Goal: Transaction & Acquisition: Purchase product/service

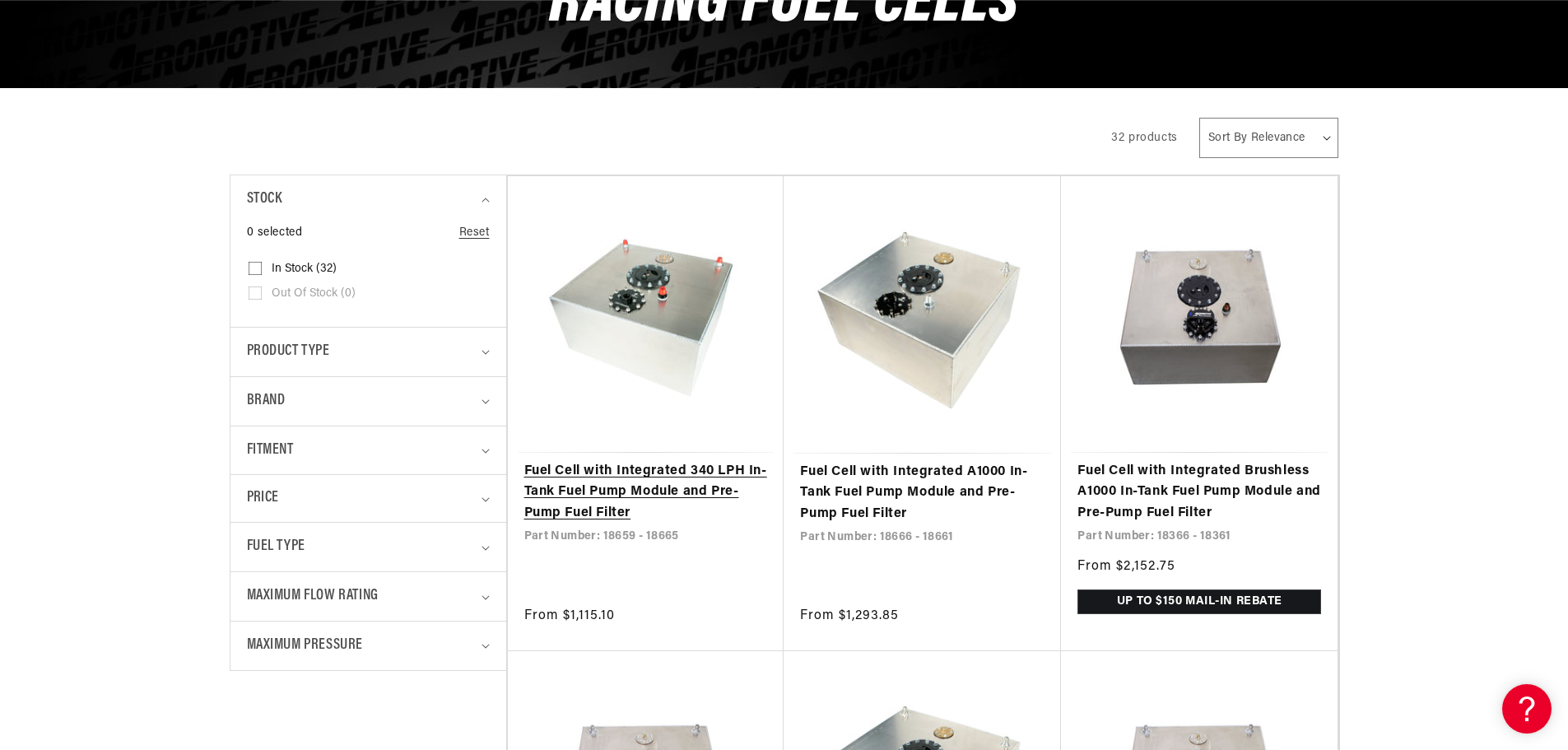
scroll to position [0, 651]
click at [686, 461] on link "Fuel Cell with Integrated 340 LPH In-Tank Fuel Pump Module and Pre-Pump Fuel Fi…" at bounding box center [646, 492] width 244 height 63
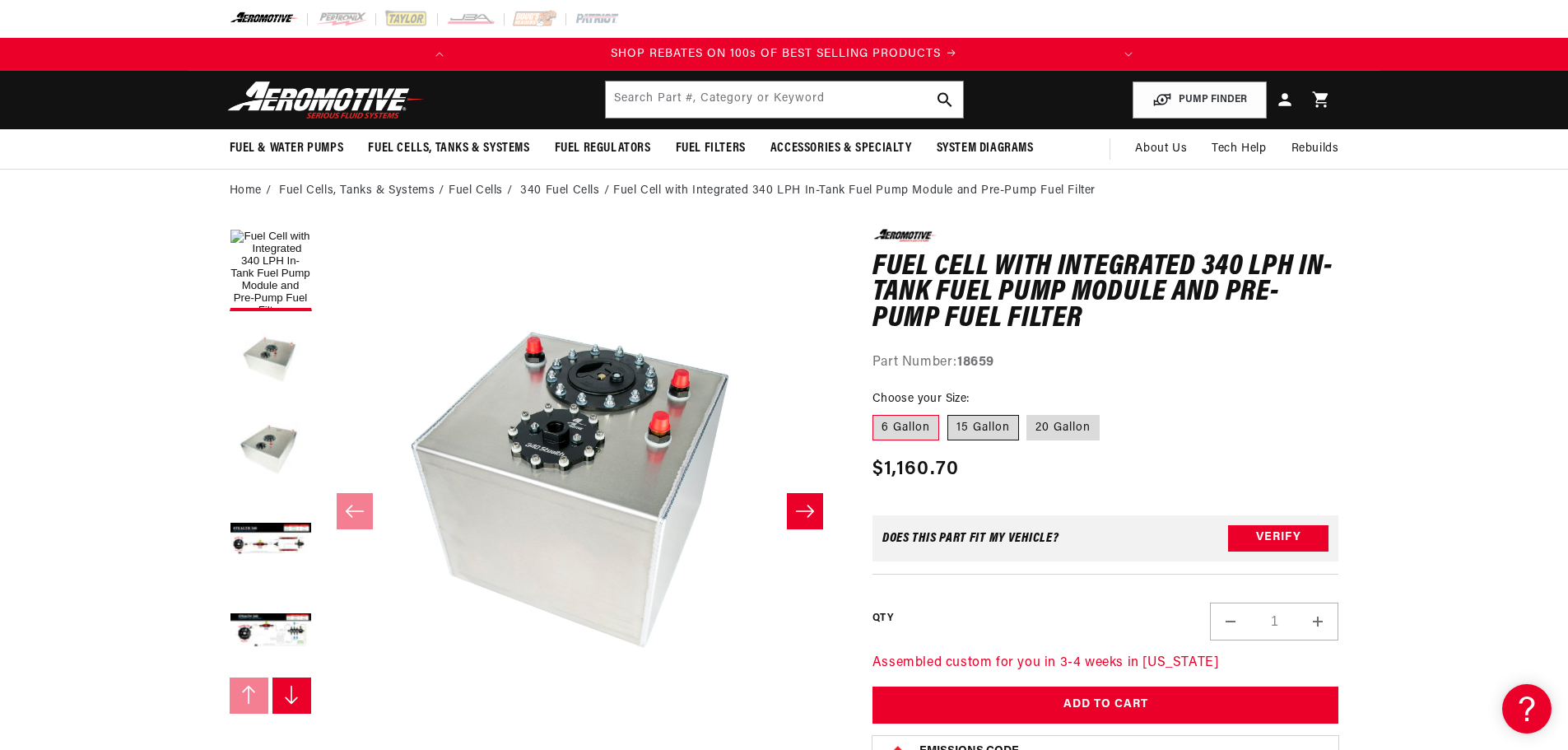
click at [989, 427] on label "15 Gallon" at bounding box center [983, 428] width 72 height 27
click at [948, 413] on input "15 Gallon" at bounding box center [947, 412] width 1 height 1
radio input "true"
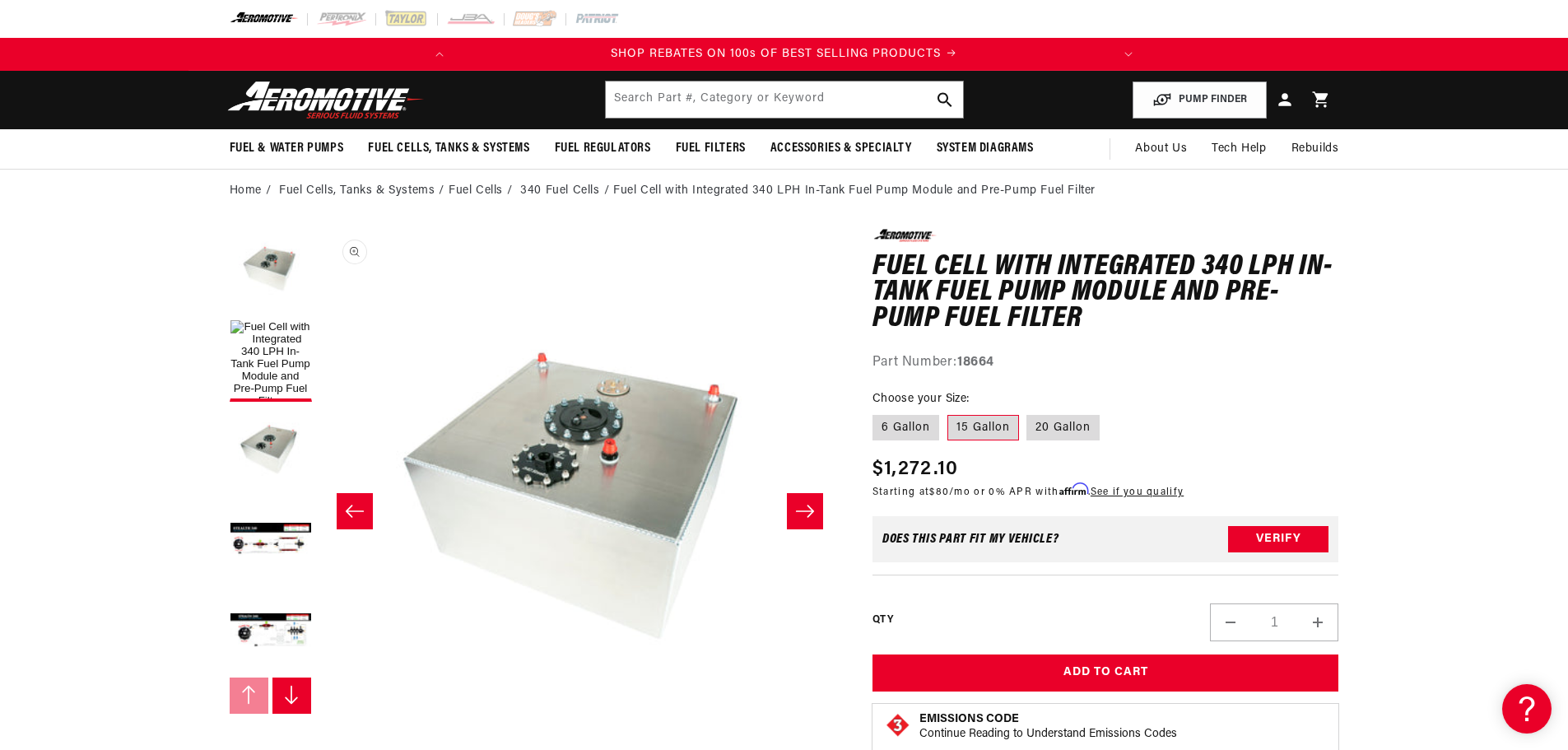
click at [320, 737] on button "Open media 2 in modal" at bounding box center [320, 749] width 0 height 0
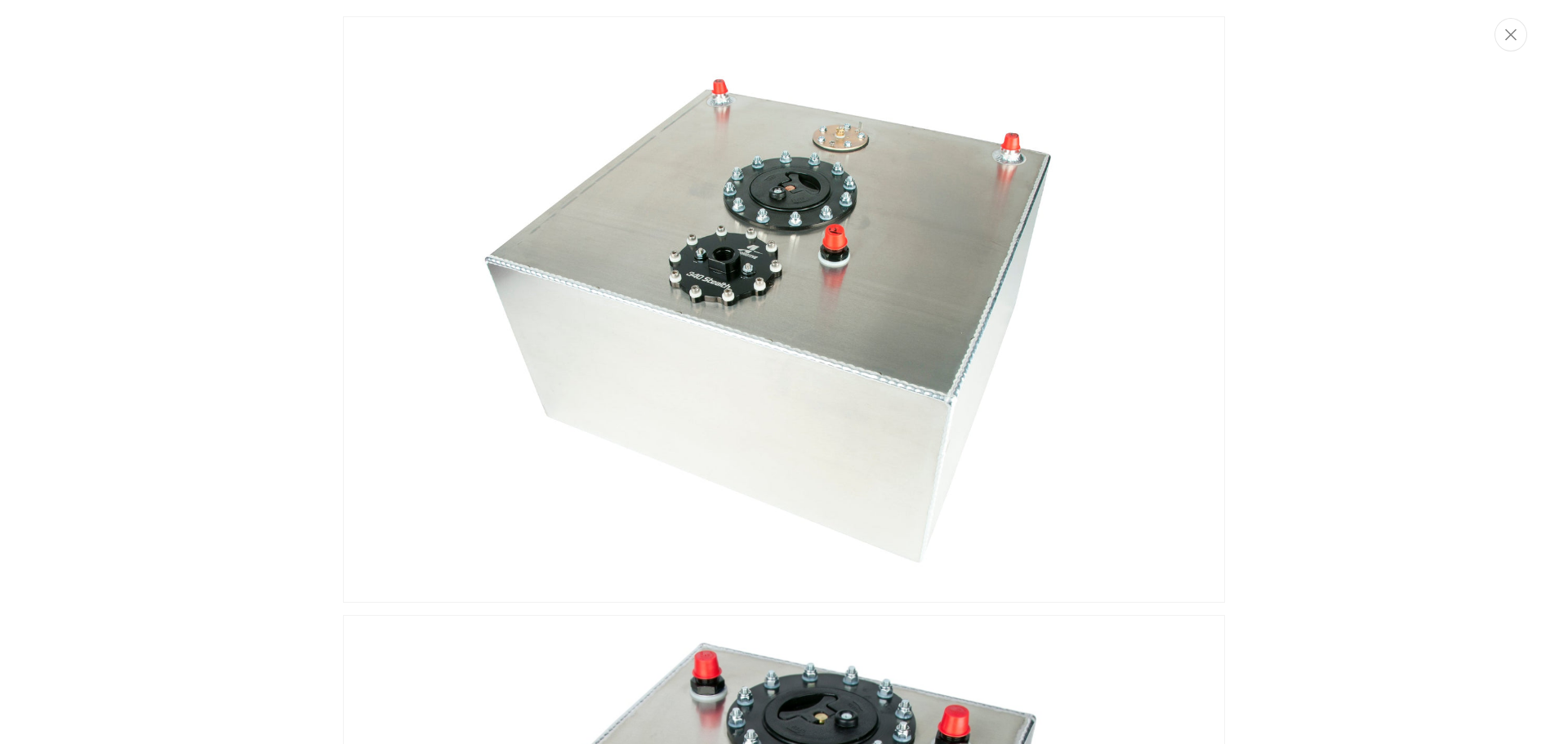
click at [819, 205] on img "Media gallery" at bounding box center [784, 309] width 882 height 587
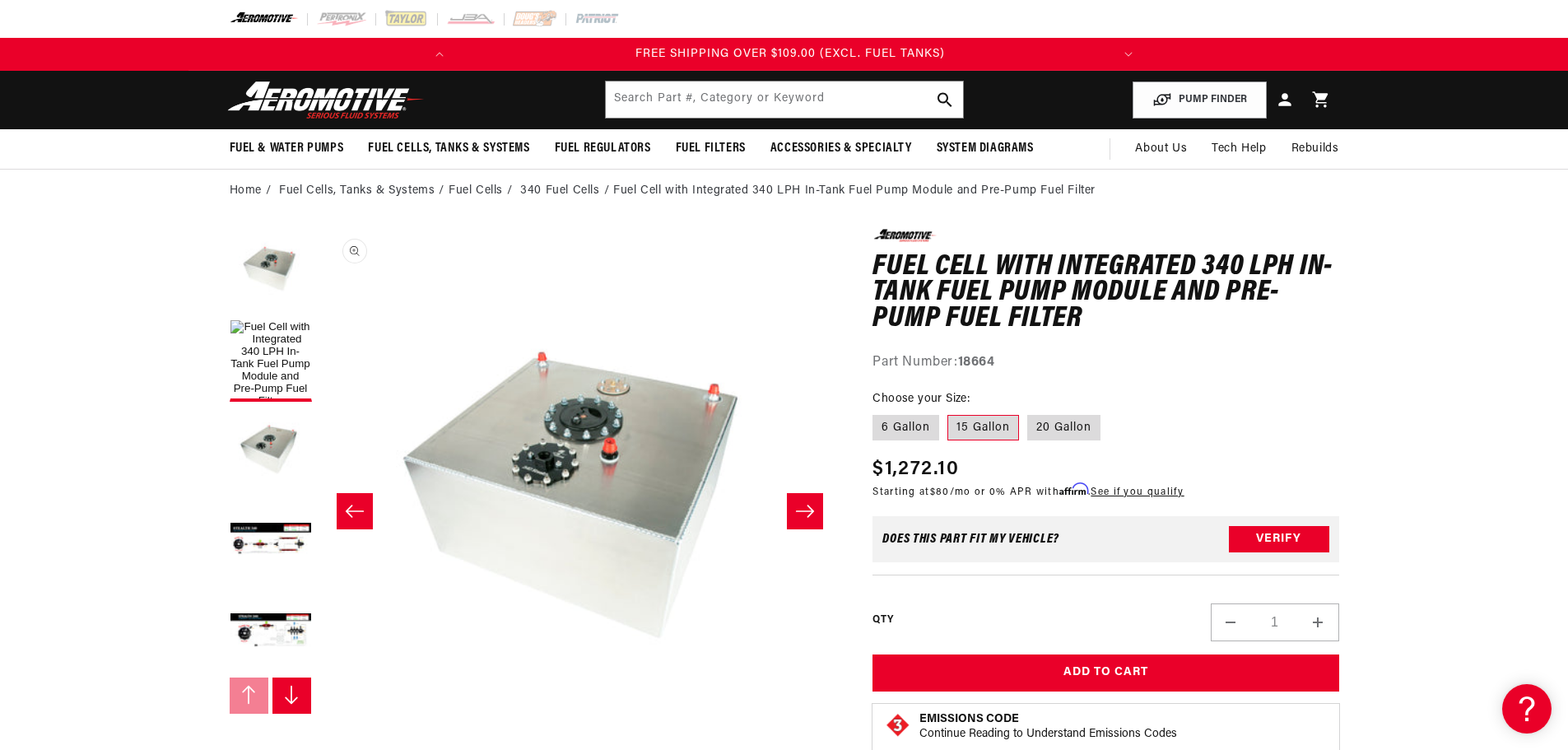
scroll to position [0, 651]
click at [278, 351] on button "Load image 1 in gallery view" at bounding box center [271, 360] width 83 height 83
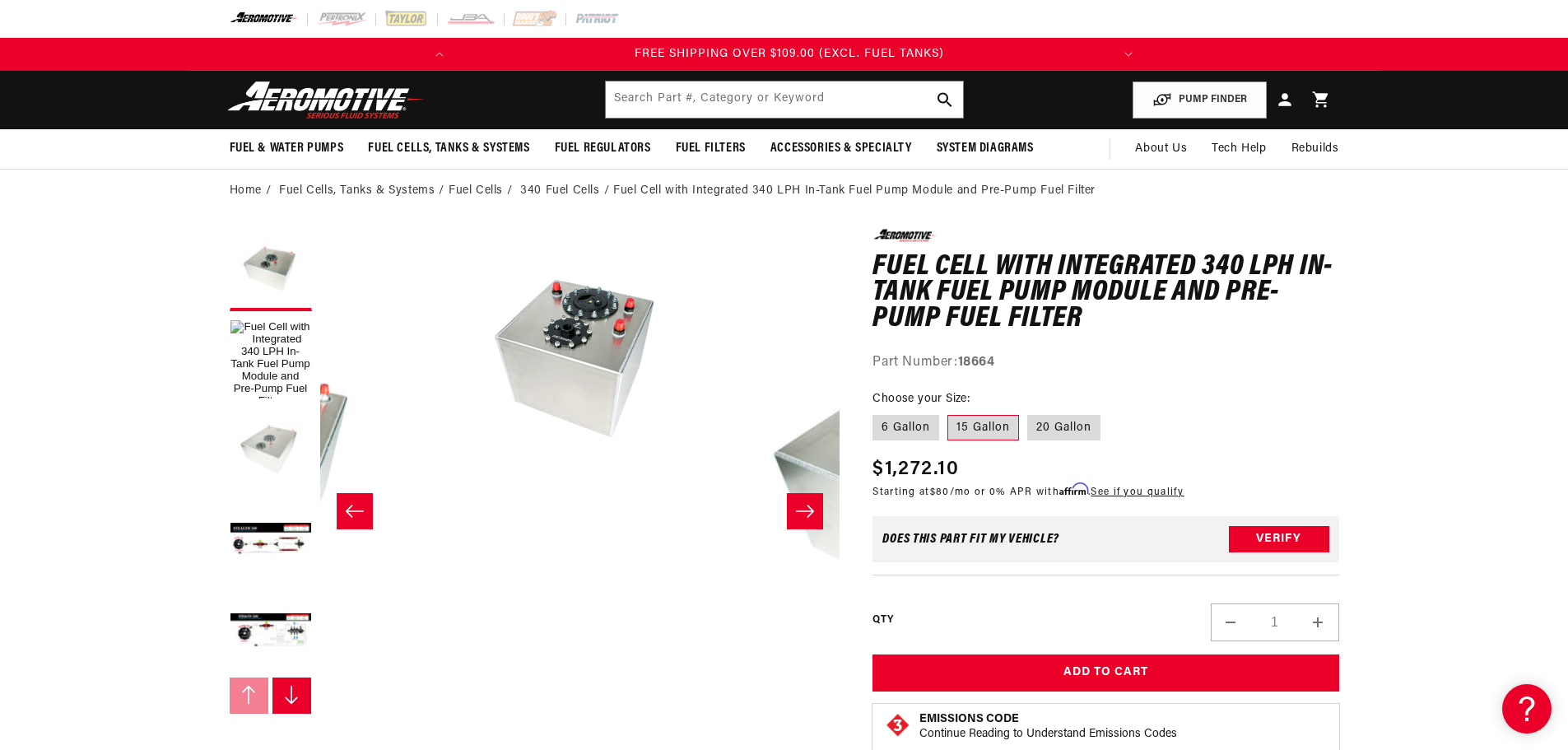
click at [256, 467] on button "Load image 3 in gallery view" at bounding box center [271, 451] width 83 height 83
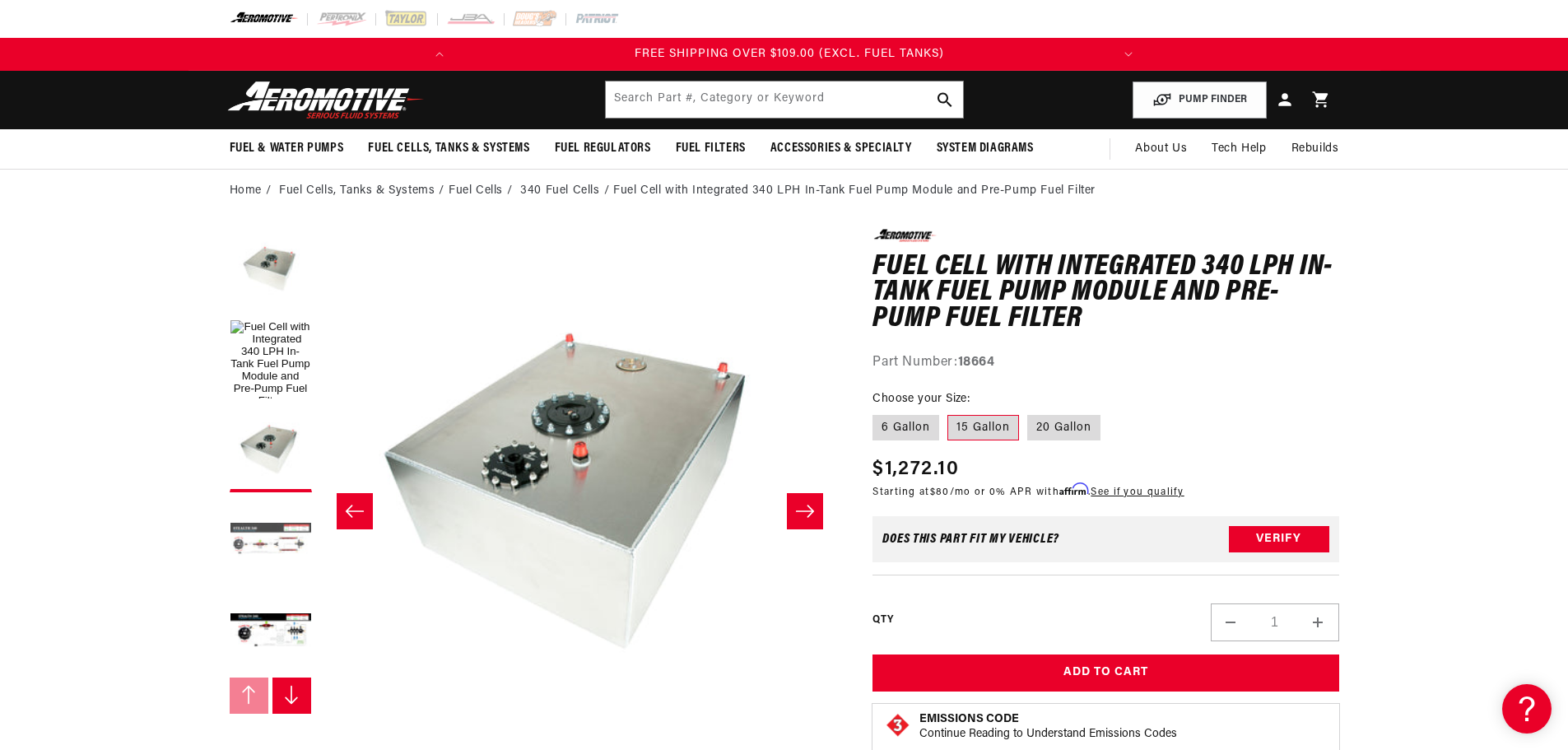
click at [257, 529] on button "Load image 4 in gallery view" at bounding box center [271, 542] width 83 height 83
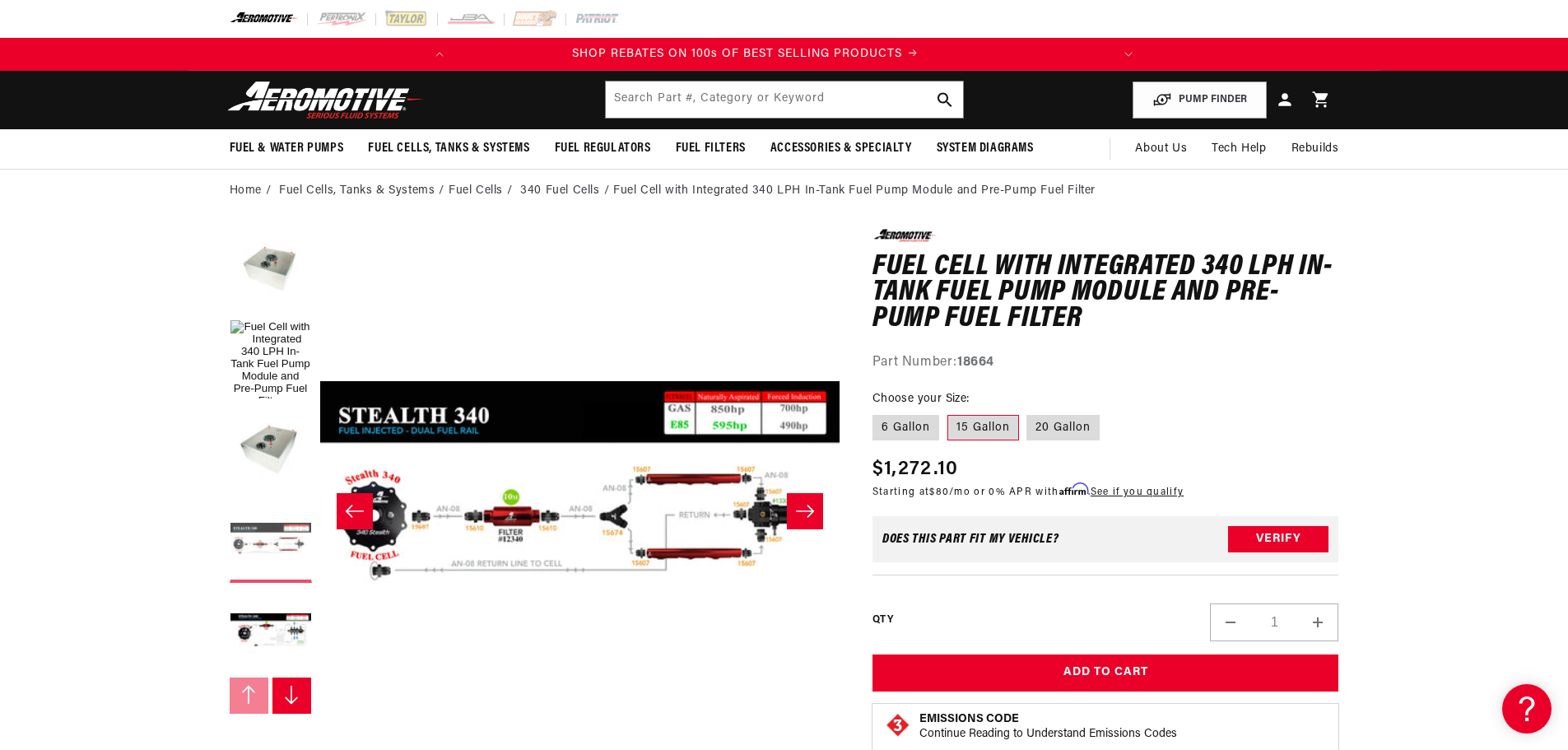
scroll to position [0, 0]
click at [320, 737] on button "Open media 4 in modal" at bounding box center [320, 748] width 0 height 0
